Goal: Task Accomplishment & Management: Manage account settings

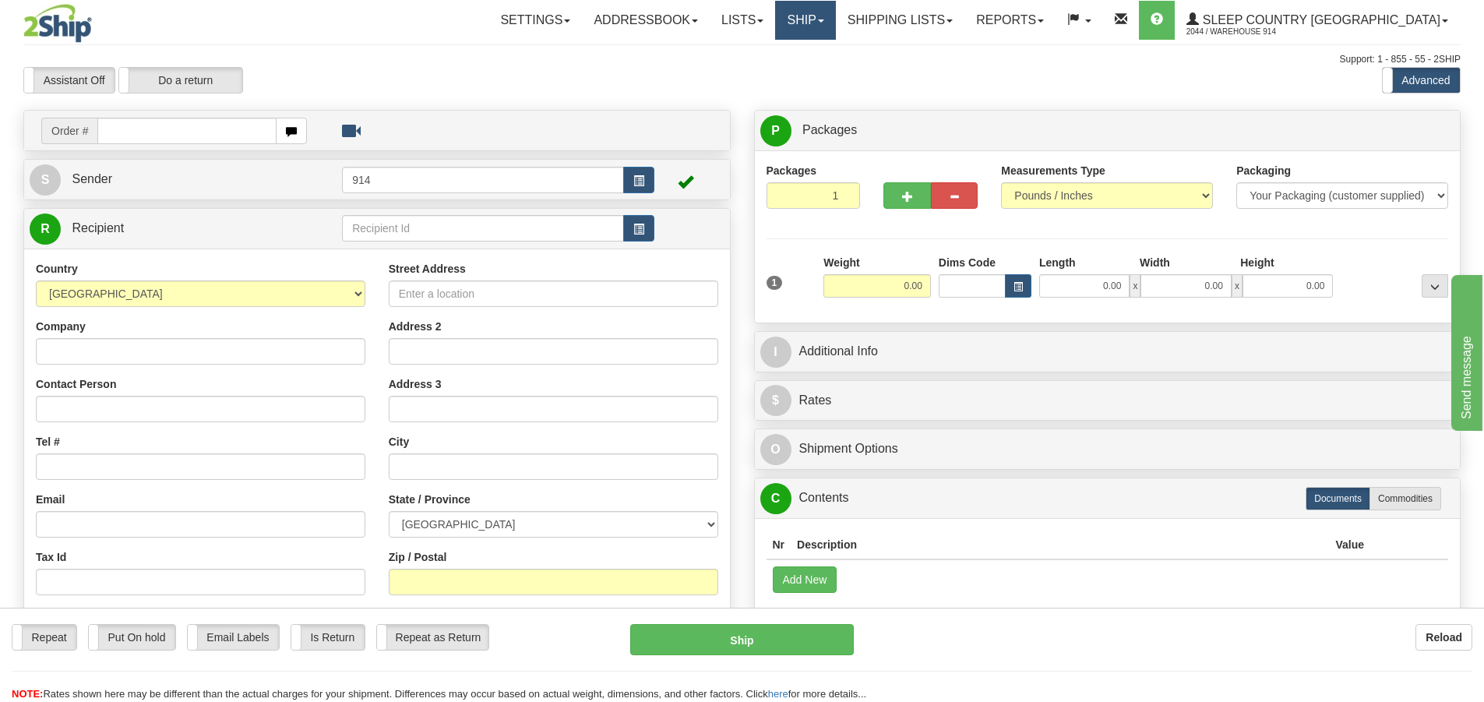
click at [835, 17] on link "Ship" at bounding box center [805, 20] width 60 height 39
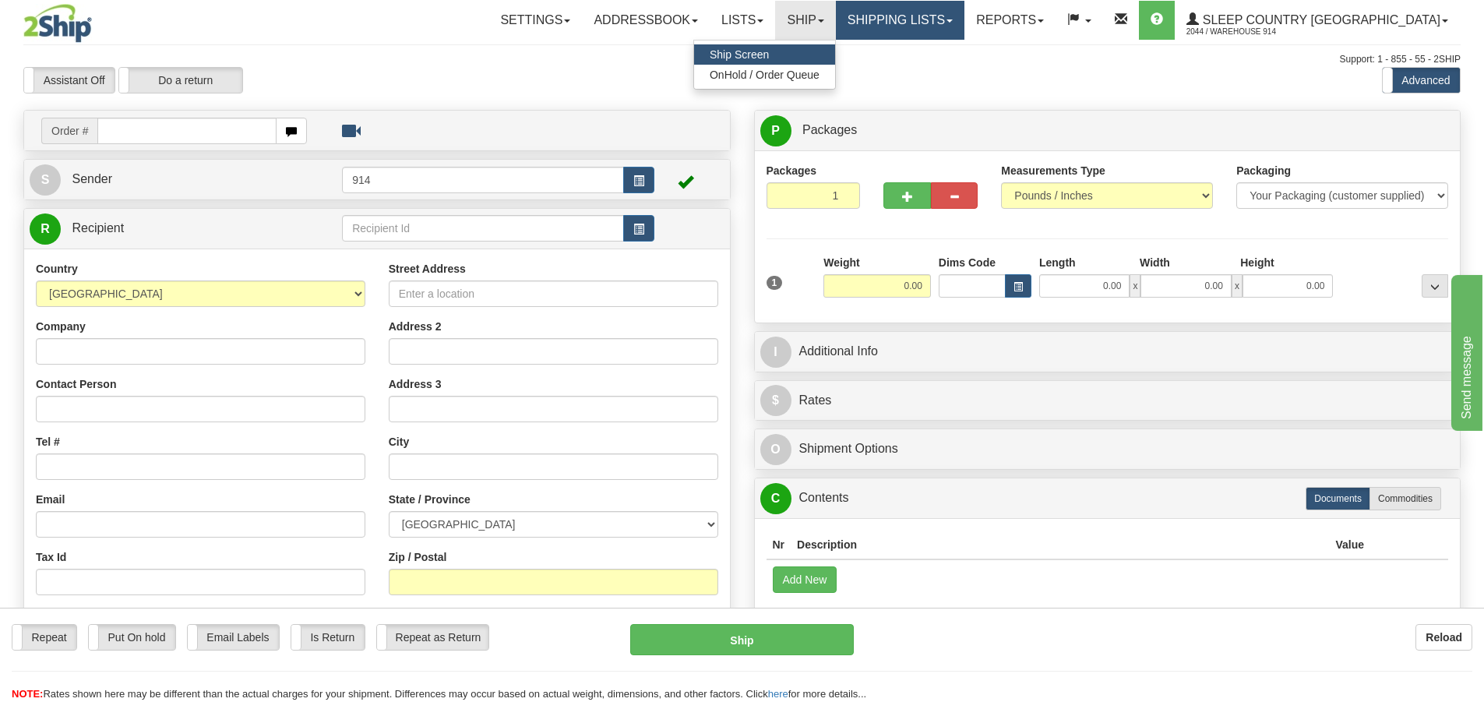
click at [958, 22] on link "Shipping lists" at bounding box center [900, 20] width 129 height 39
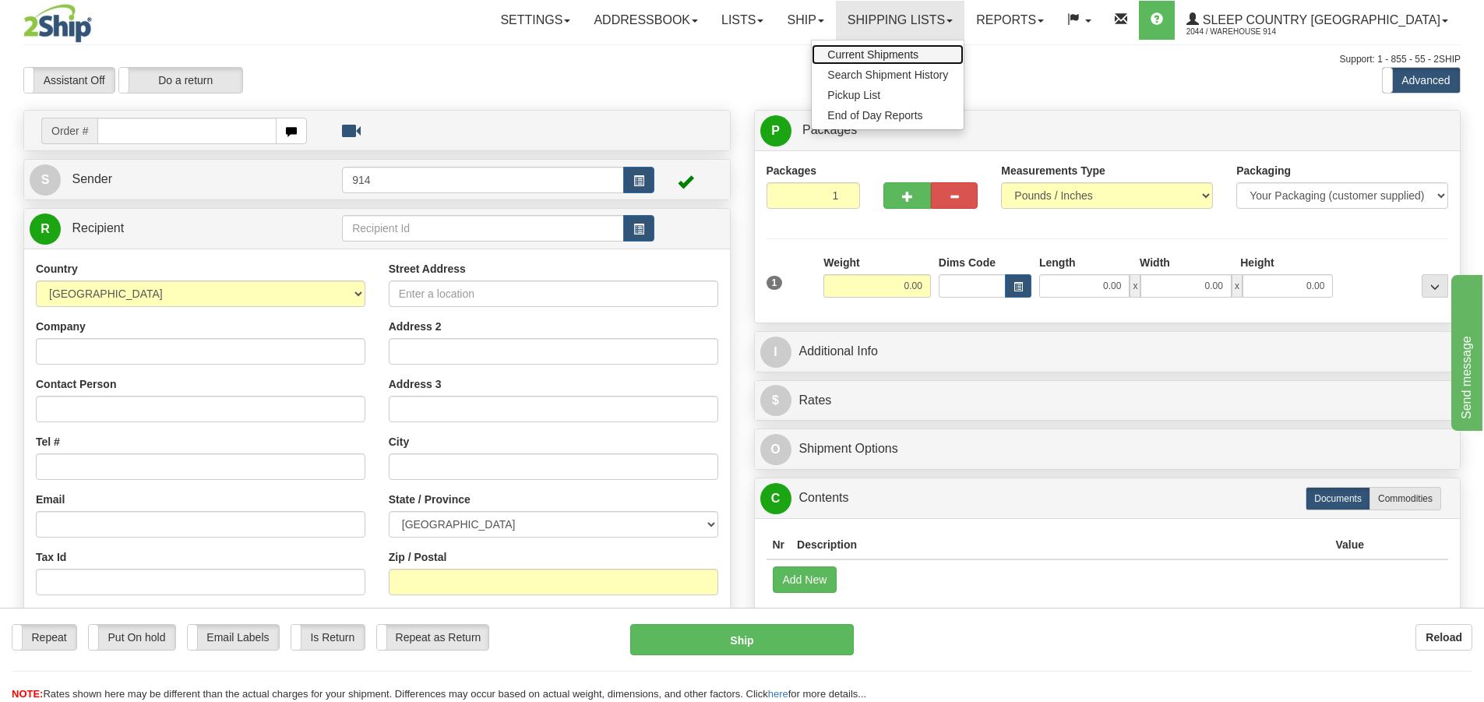
click at [918, 50] on span "Current Shipments" at bounding box center [872, 54] width 91 height 12
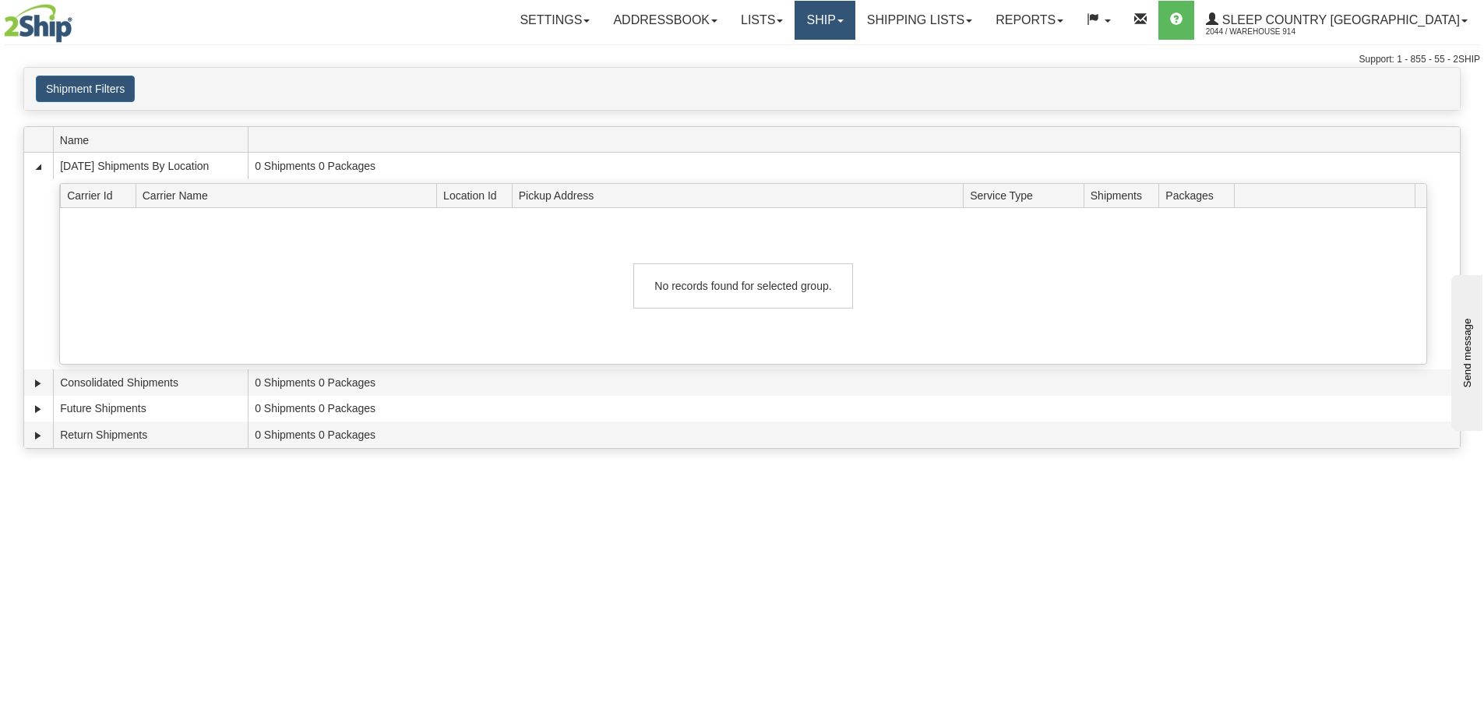
click at [854, 22] on link "Ship" at bounding box center [824, 20] width 60 height 39
click at [839, 78] on span "OnHold / Order Queue" at bounding box center [784, 75] width 110 height 12
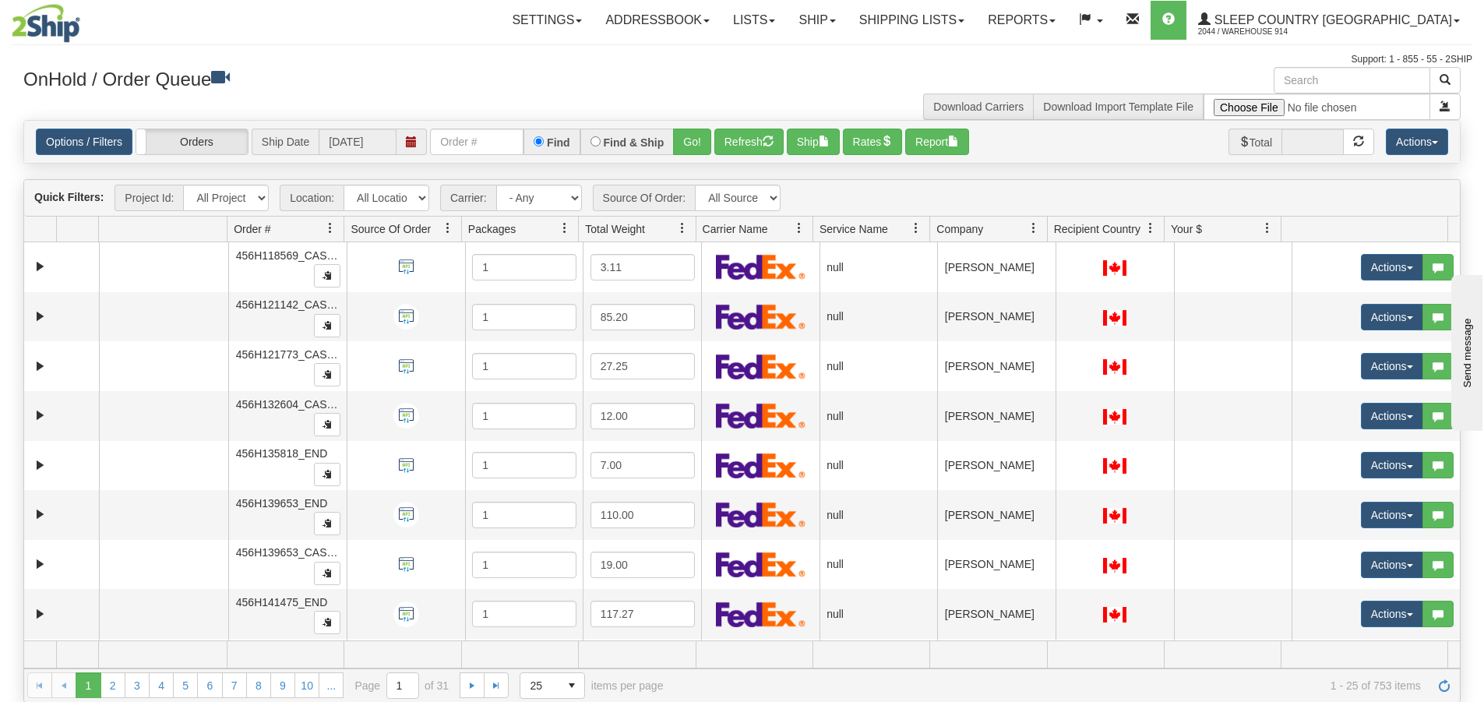
select select "7603"
click at [344, 185] on select "All Locations 914 9009 [GEOGRAPHIC_DATA] SLE BEDDN ZINUC" at bounding box center [387, 198] width 86 height 26
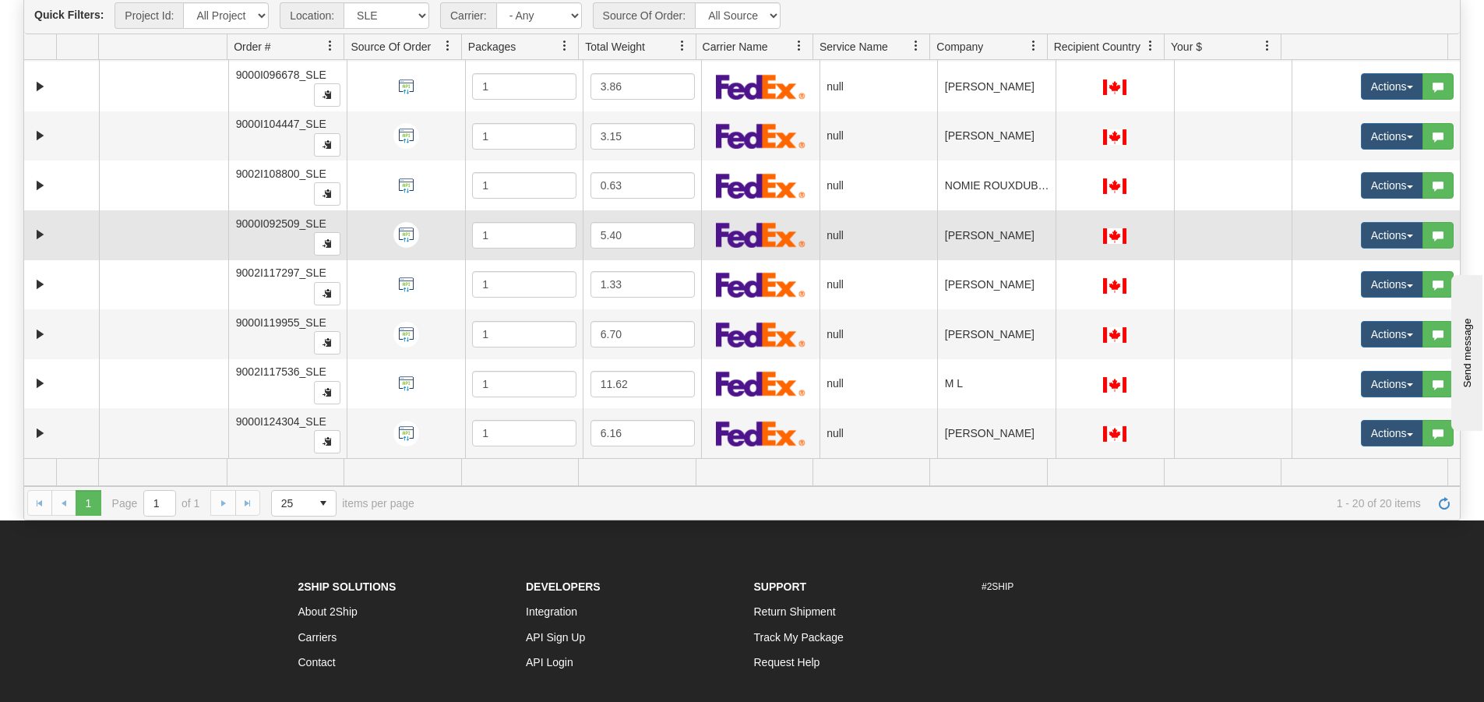
scroll to position [323, 0]
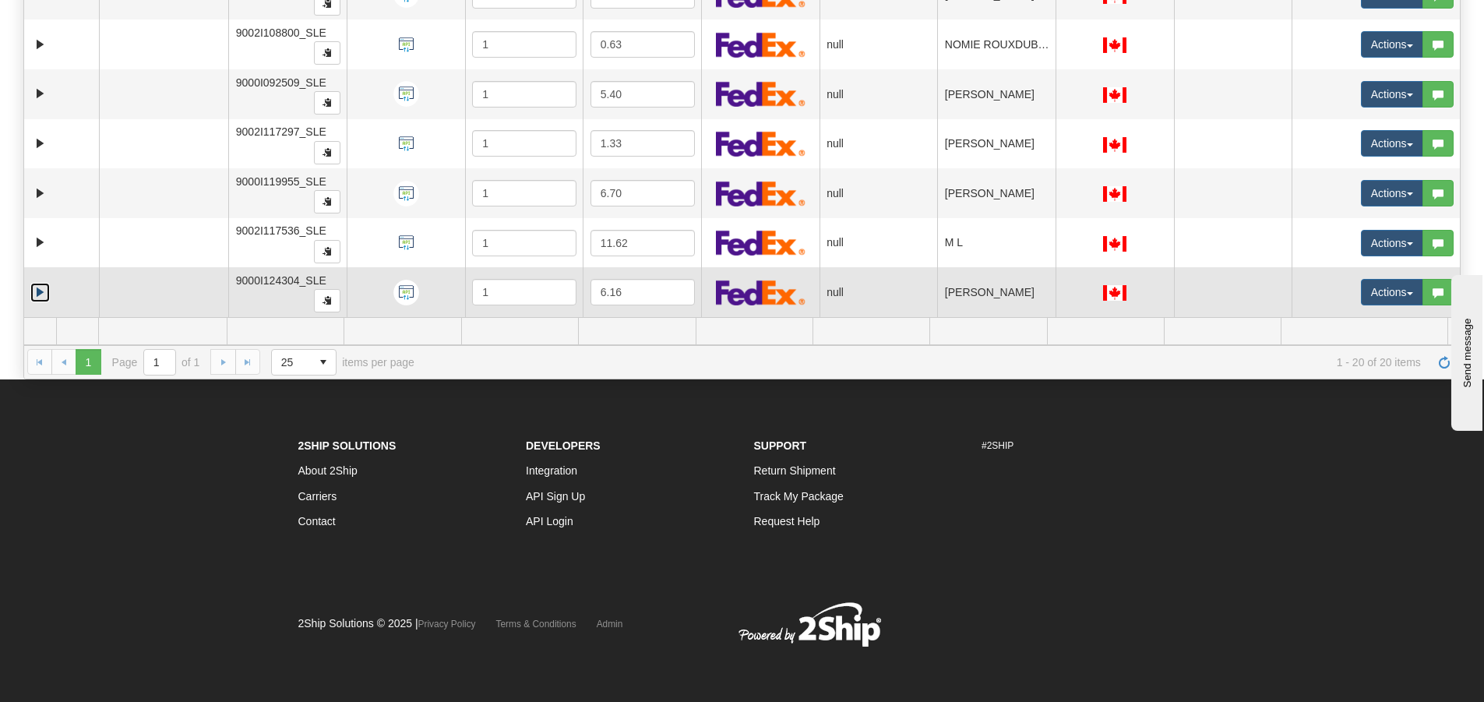
click at [40, 294] on link "Expand" at bounding box center [39, 292] width 19 height 19
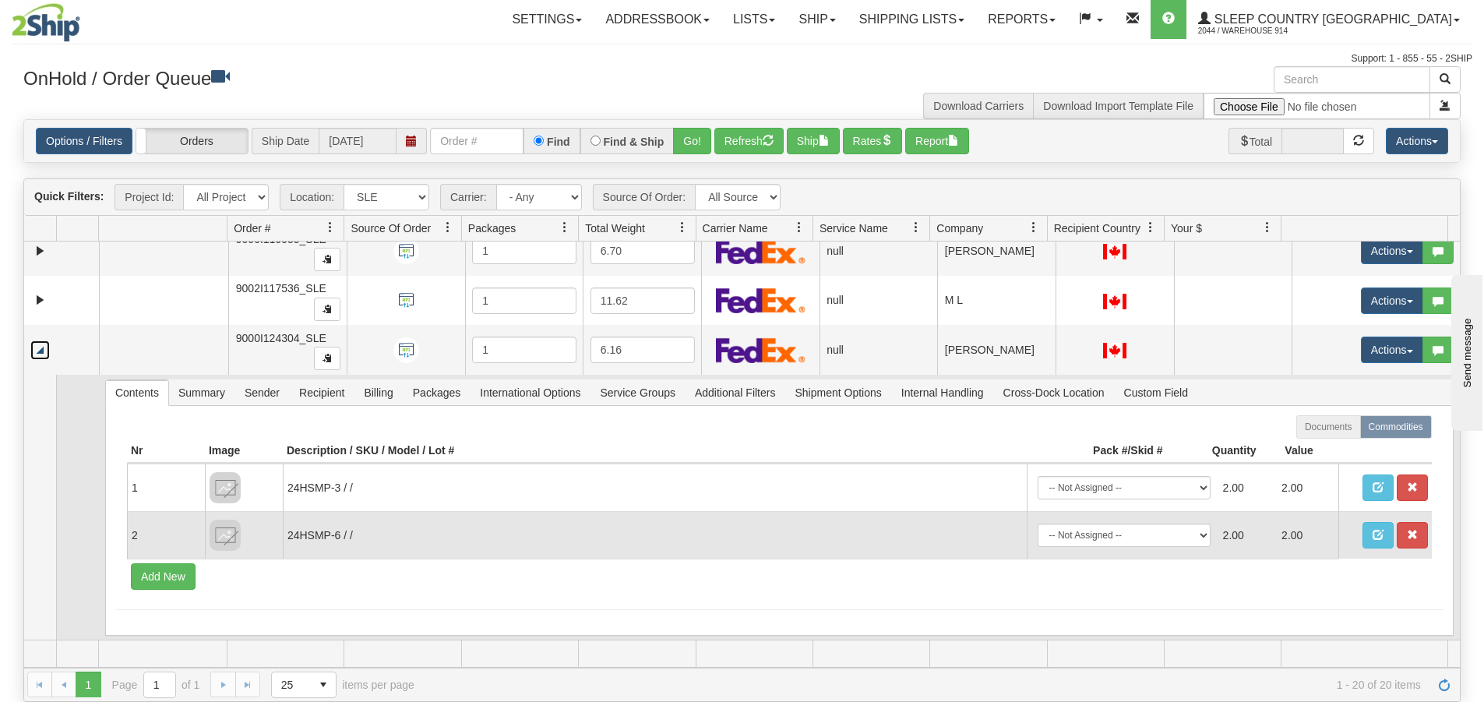
scroll to position [78, 0]
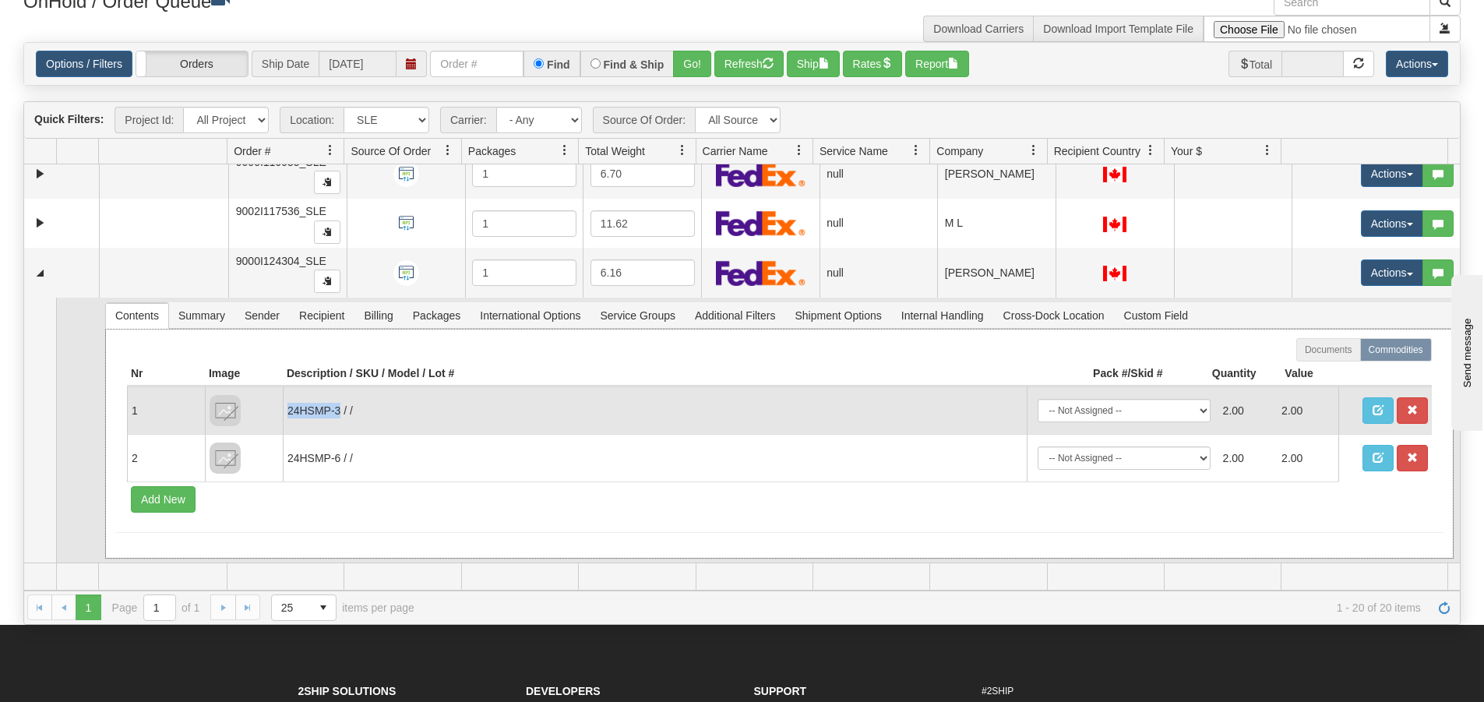
drag, startPoint x: 288, startPoint y: 410, endPoint x: 341, endPoint y: 408, distance: 53.0
click at [341, 408] on td "24HSMP-3 / /" at bounding box center [655, 410] width 744 height 48
copy td "24HSMP-3"
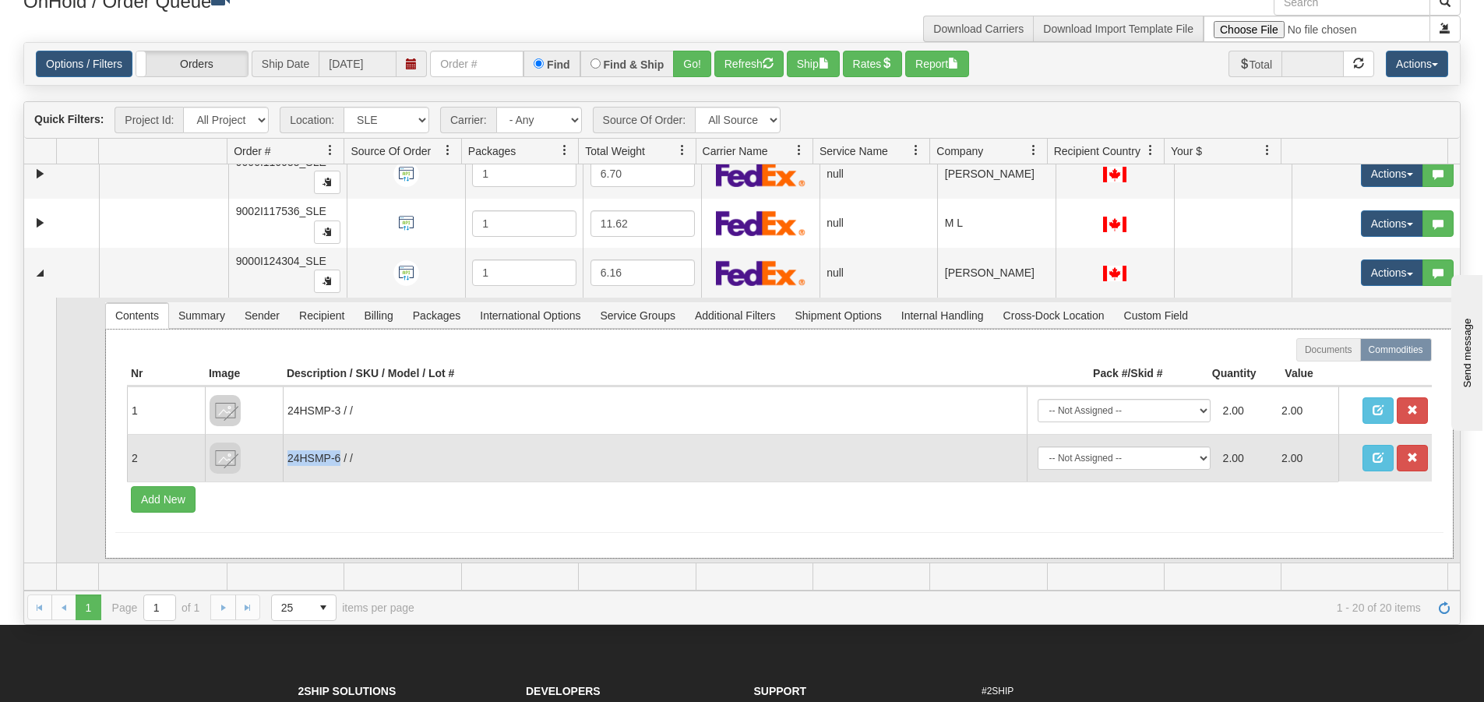
drag, startPoint x: 288, startPoint y: 456, endPoint x: 340, endPoint y: 456, distance: 51.4
click at [340, 456] on td "24HSMP-6 / /" at bounding box center [655, 458] width 744 height 48
copy td "24HSMP-6"
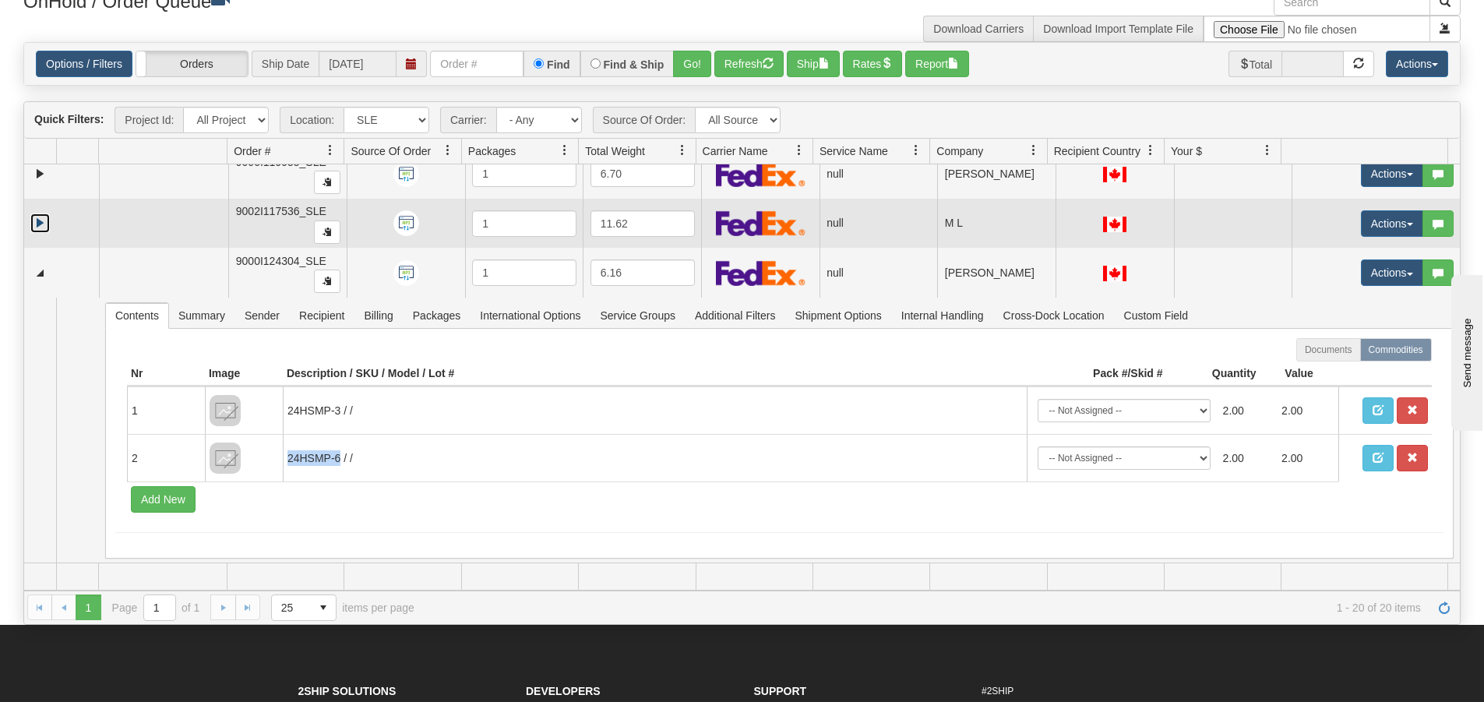
click at [43, 228] on link "Expand" at bounding box center [39, 222] width 19 height 19
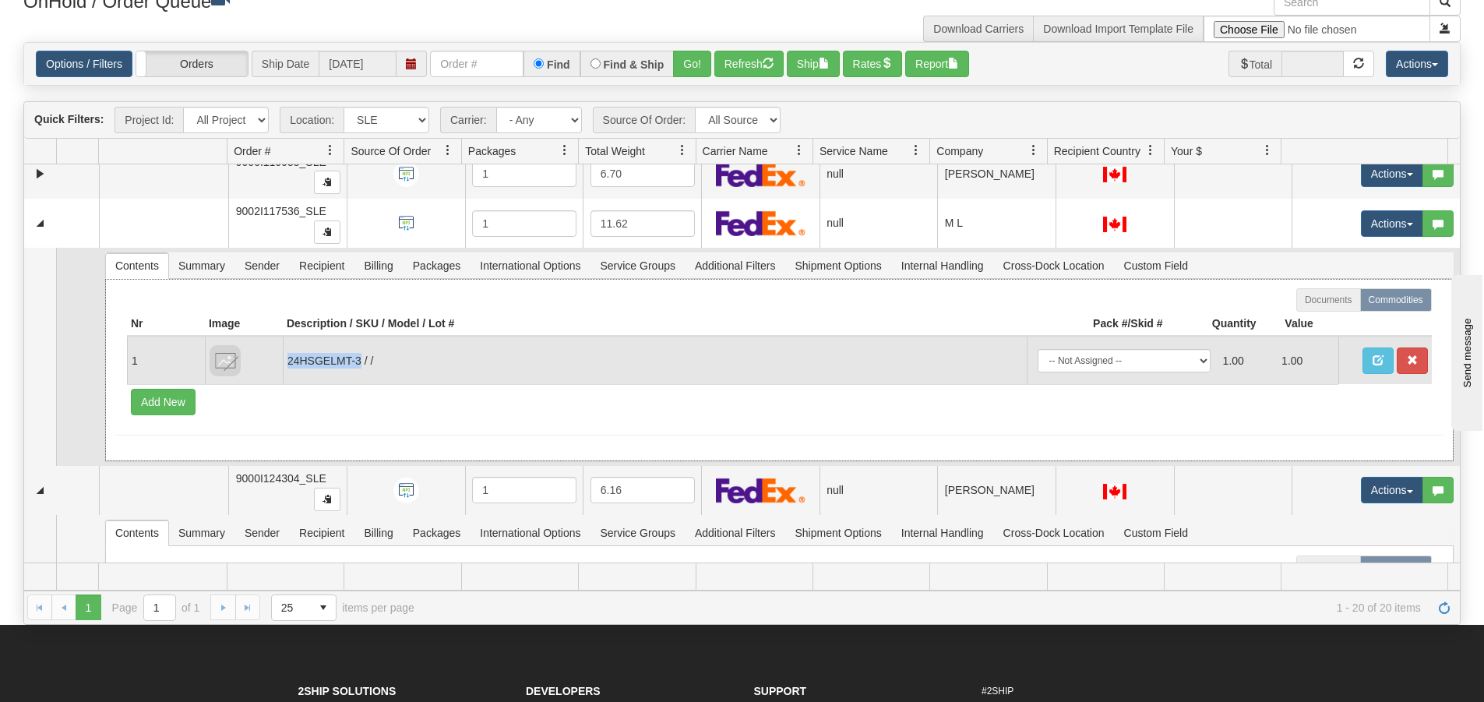
drag, startPoint x: 287, startPoint y: 358, endPoint x: 361, endPoint y: 363, distance: 74.2
click at [361, 363] on td "24HSGELMT-3 / /" at bounding box center [655, 360] width 744 height 48
copy td "24HSGELMT-3"
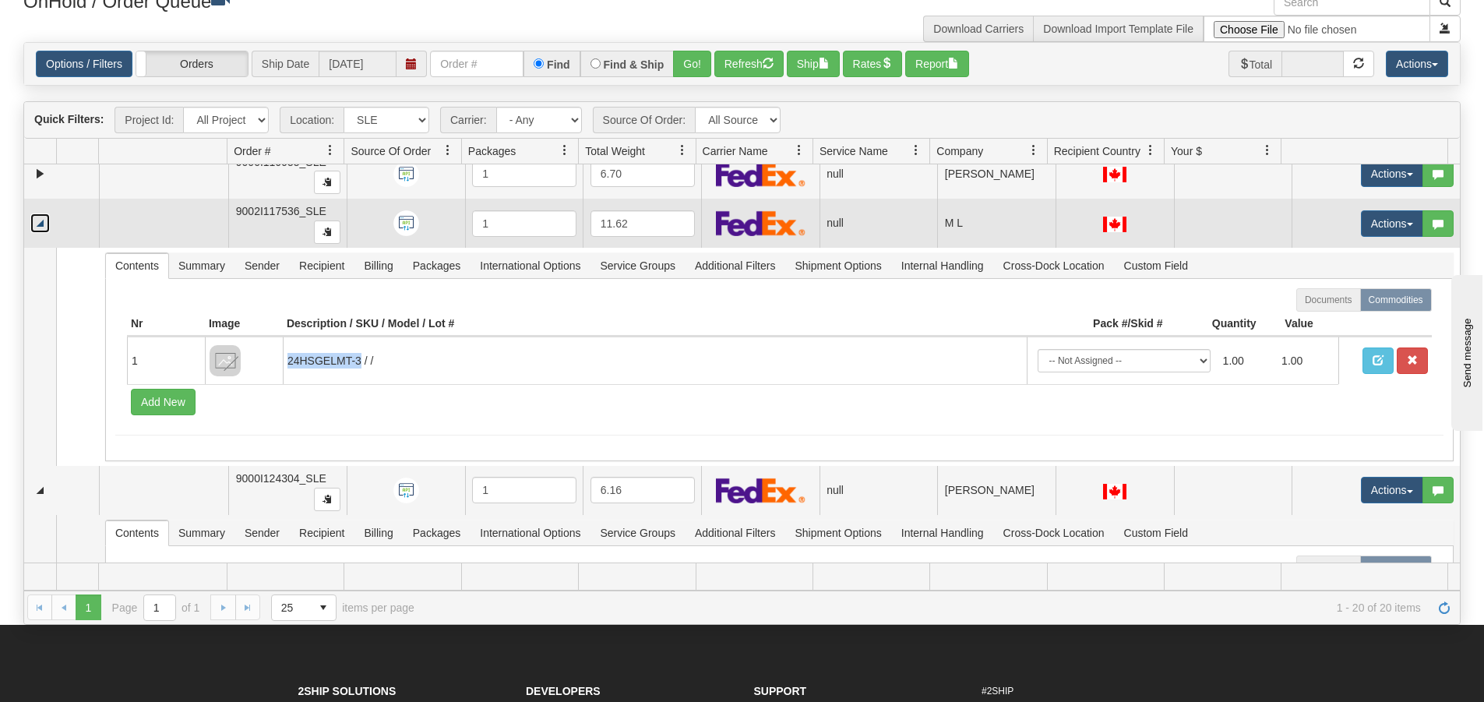
click at [43, 223] on link "Collapse" at bounding box center [39, 222] width 19 height 19
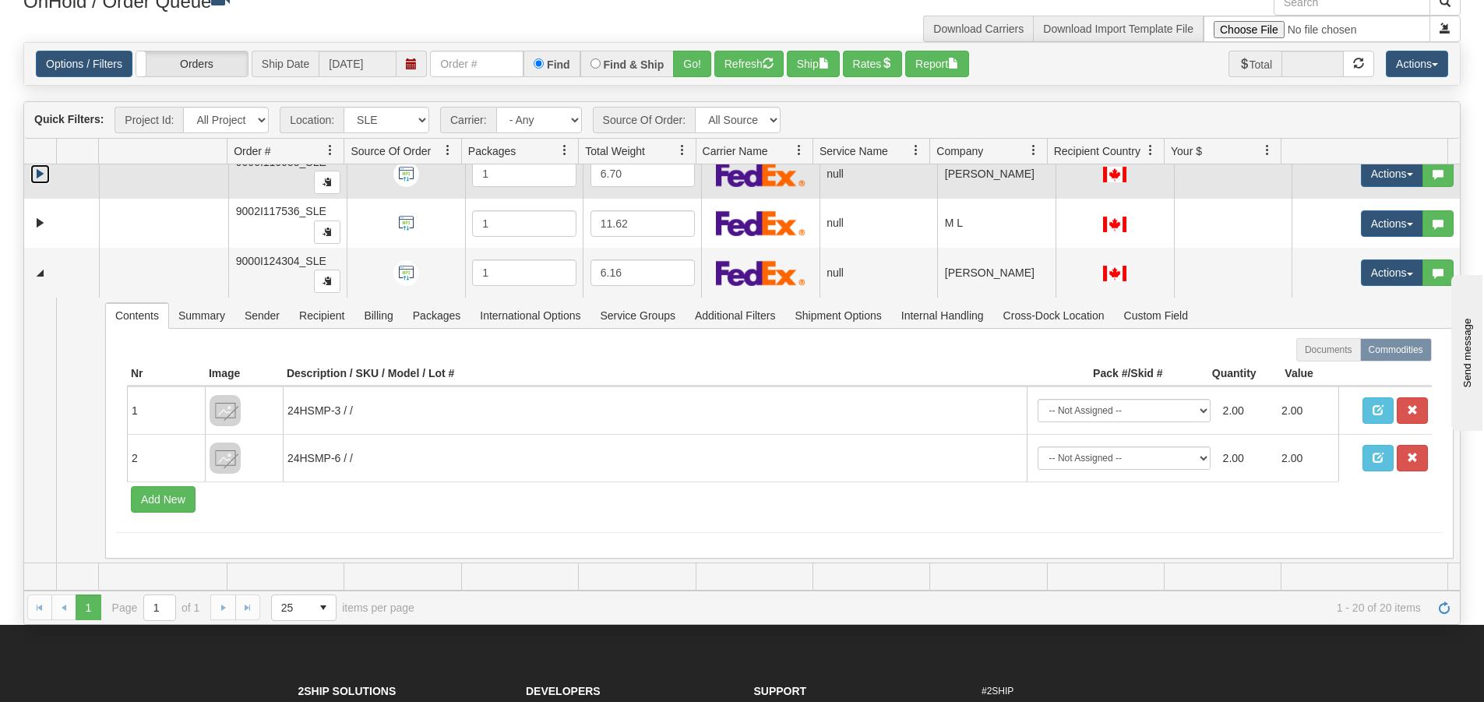
click at [43, 179] on link "Expand" at bounding box center [39, 173] width 19 height 19
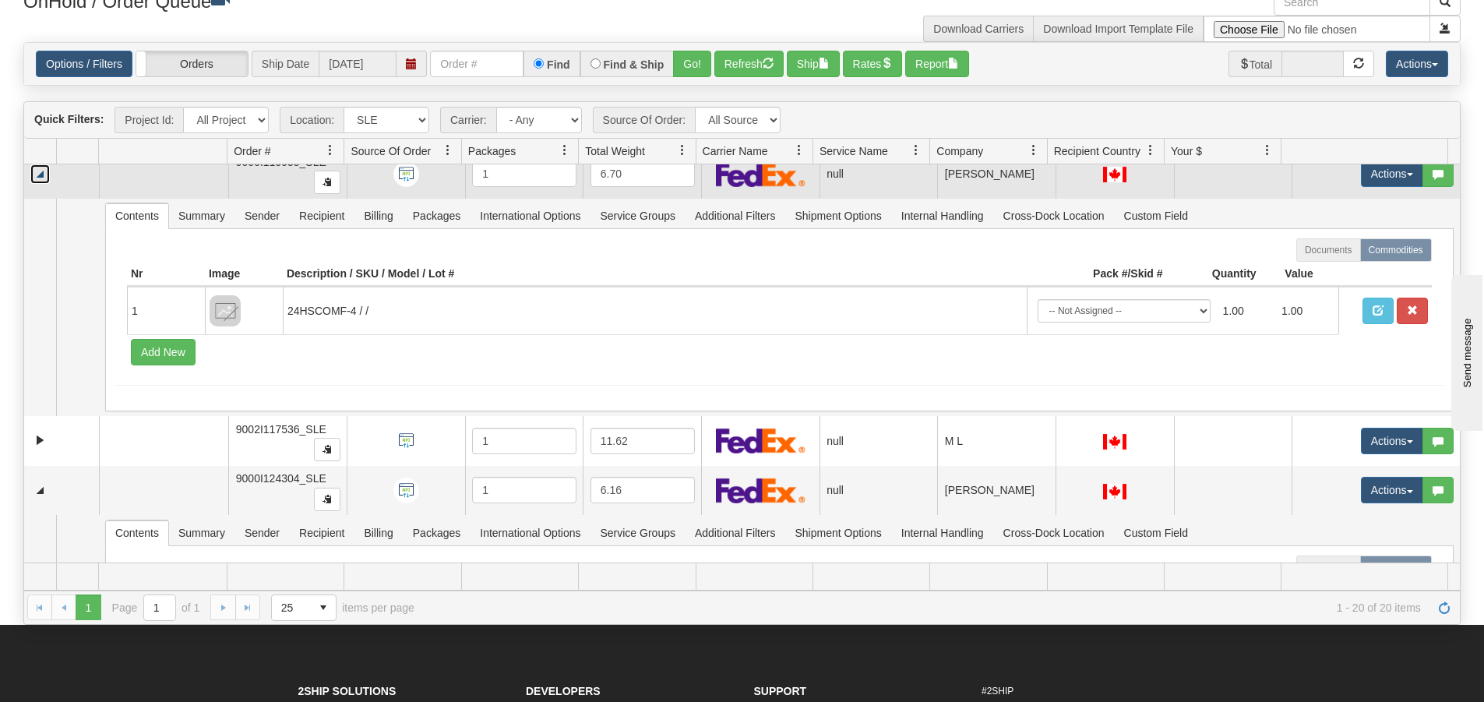
click at [43, 179] on link "Collapse" at bounding box center [39, 173] width 19 height 19
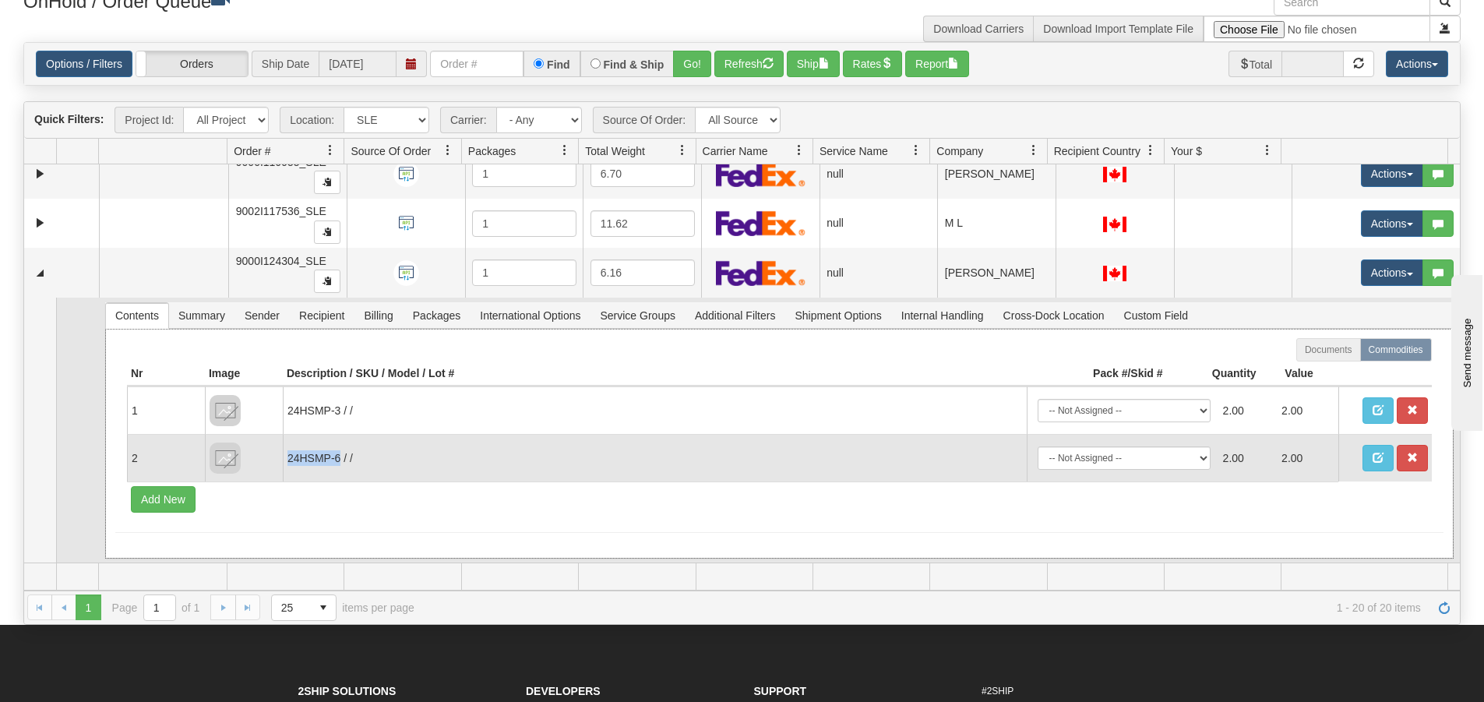
drag, startPoint x: 287, startPoint y: 459, endPoint x: 337, endPoint y: 459, distance: 49.9
click at [337, 459] on td "24HSMP-6 / /" at bounding box center [655, 458] width 744 height 48
copy td "24HSMP-6"
